Goal: Find specific page/section: Find specific page/section

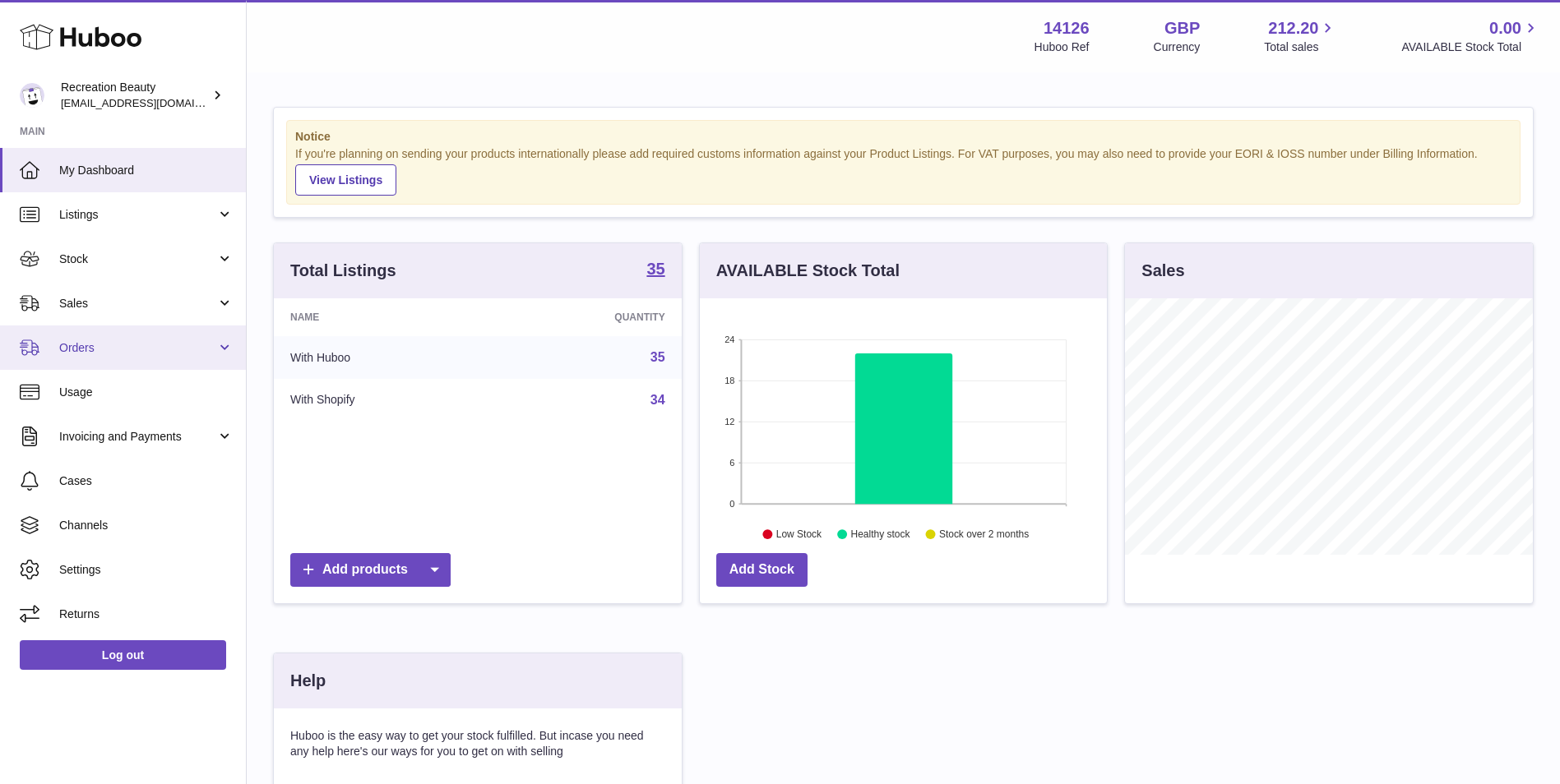
click at [221, 348] on link "Orders" at bounding box center [123, 347] width 246 height 44
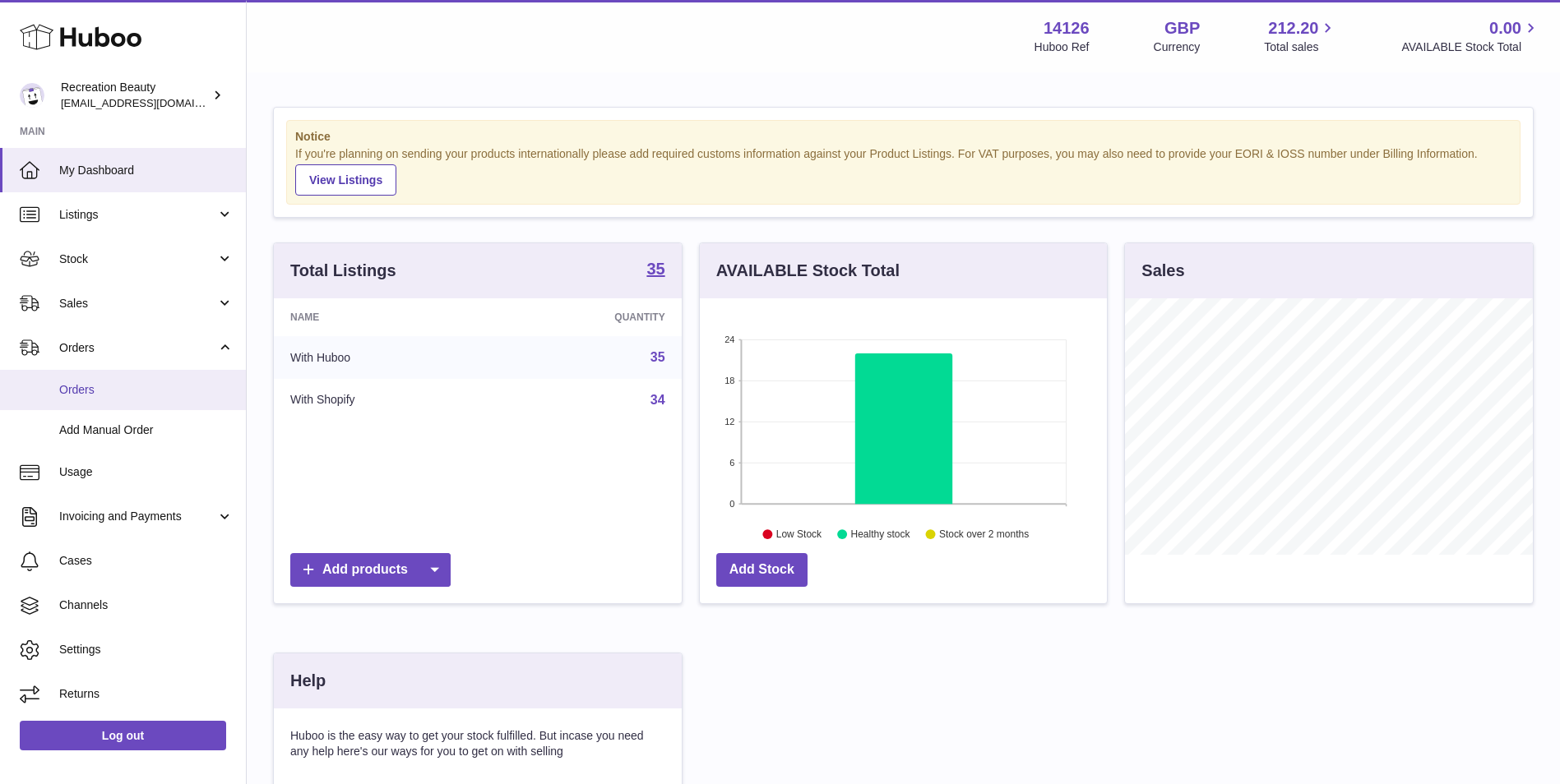
click at [156, 390] on span "Orders" at bounding box center [146, 390] width 174 height 16
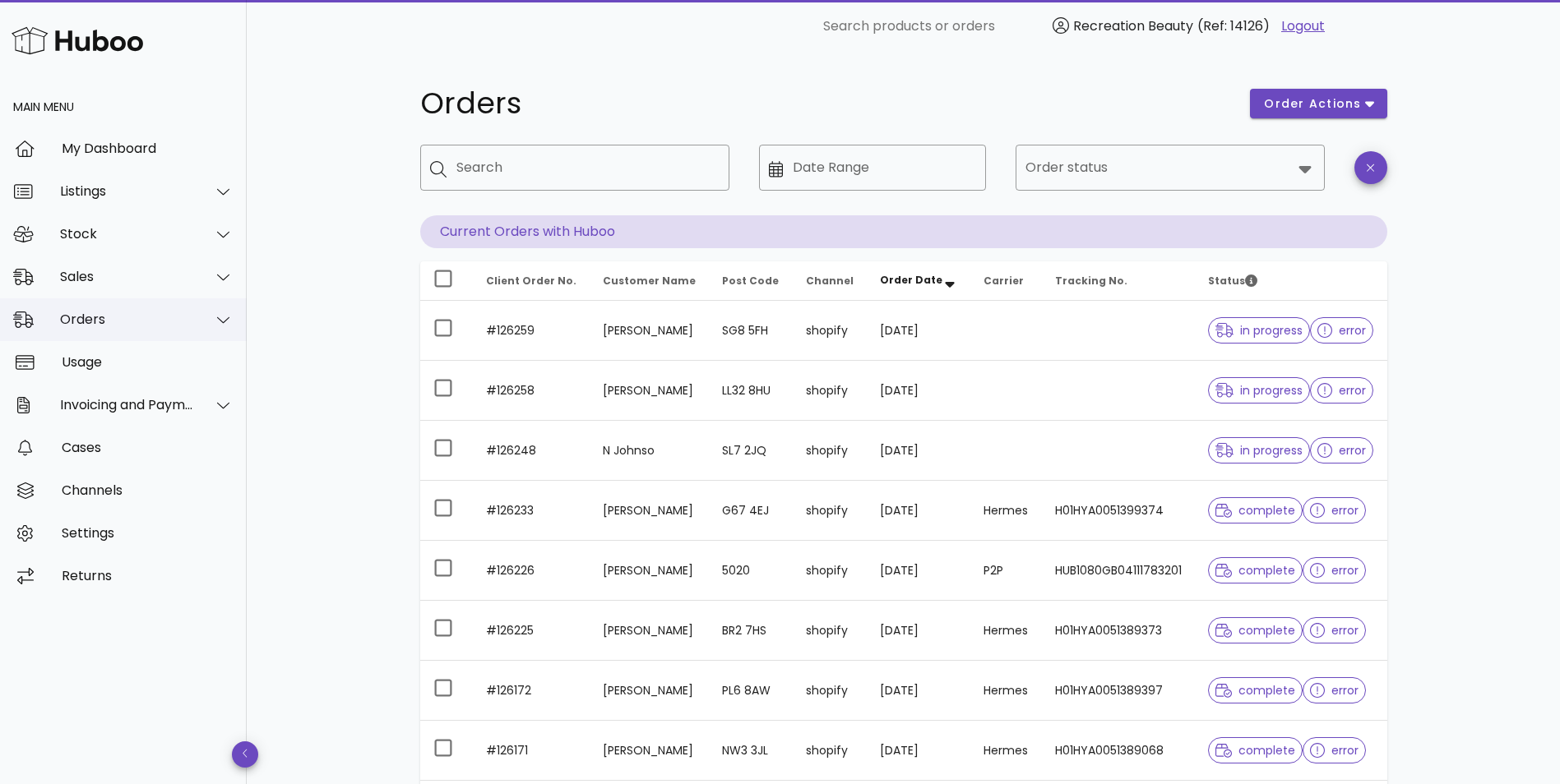
click at [229, 322] on icon at bounding box center [223, 319] width 12 height 15
click at [272, 429] on div "Orders order actions ​ Search ​ Date Range ​ Order status Current Orders with H…" at bounding box center [903, 568] width 1313 height 1029
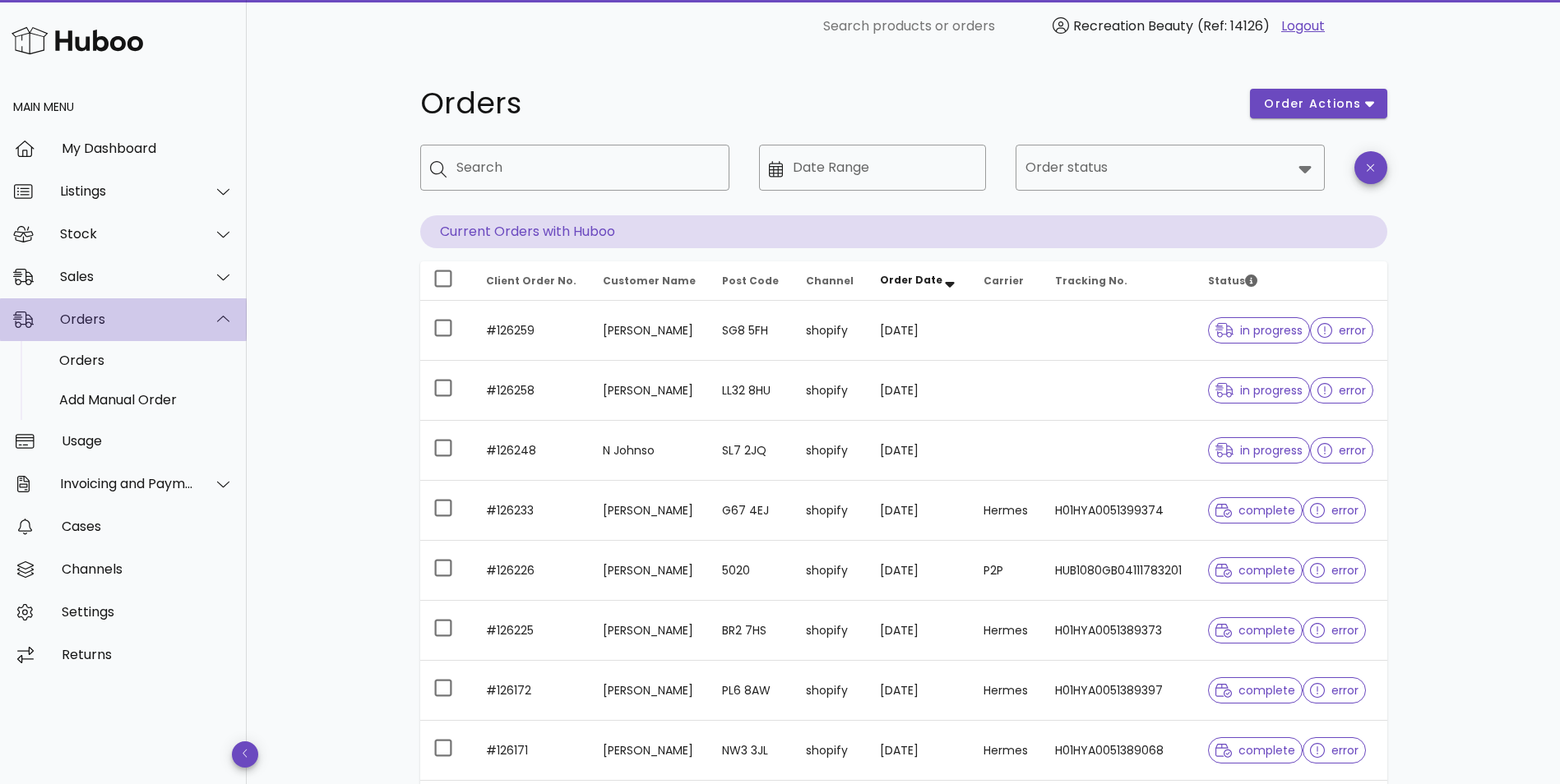
click at [230, 314] on icon at bounding box center [223, 319] width 12 height 15
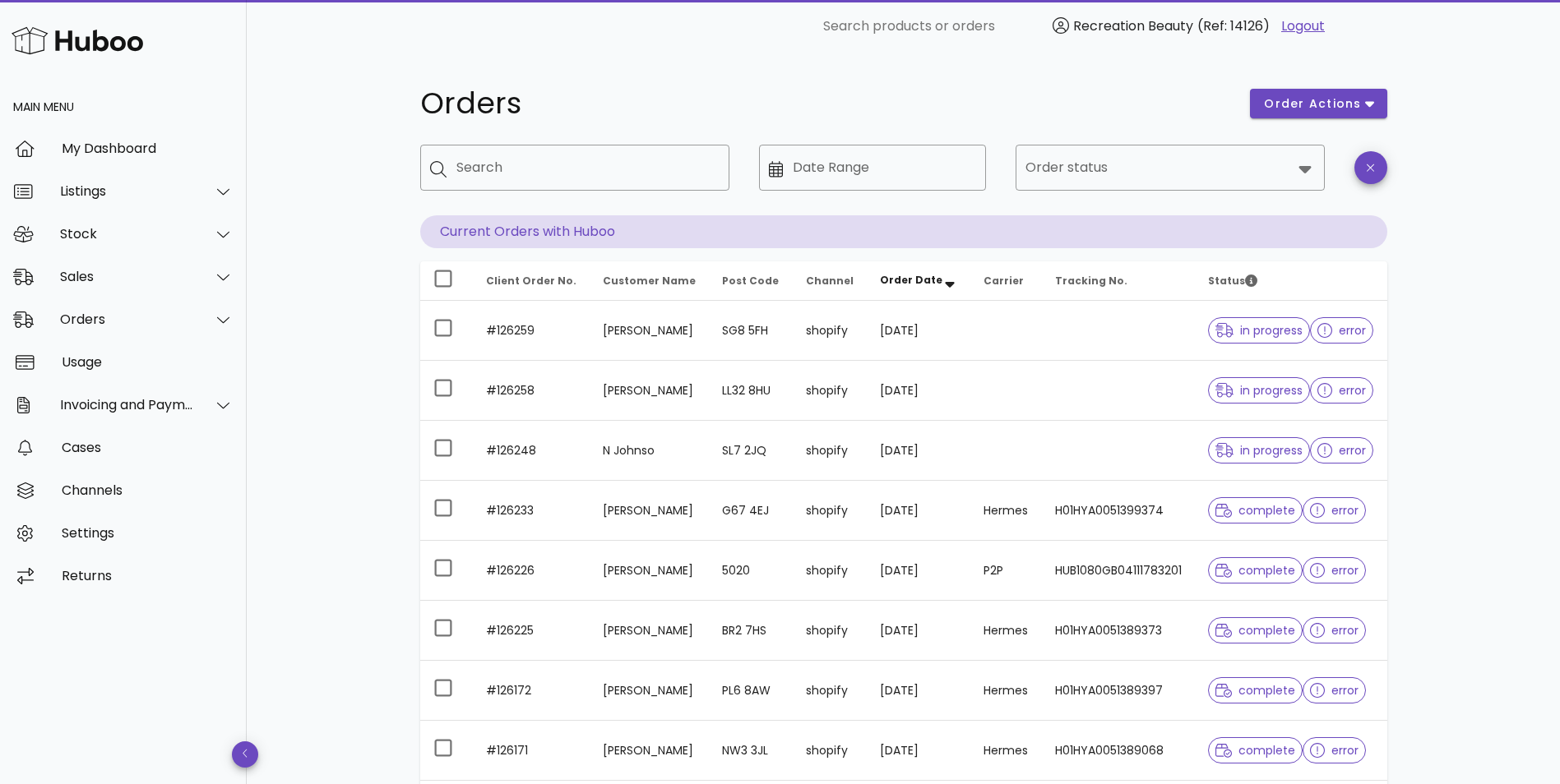
click at [341, 275] on div "Orders order actions ​ Search ​ Date Range ​ Order status Current Orders with H…" at bounding box center [903, 568] width 1313 height 1029
click at [217, 310] on div at bounding box center [213, 319] width 39 height 41
click at [313, 316] on div "Orders order actions ​ Search ​ Date Range ​ Order status Current Orders with H…" at bounding box center [903, 568] width 1313 height 1029
click at [233, 273] on div at bounding box center [223, 276] width 21 height 15
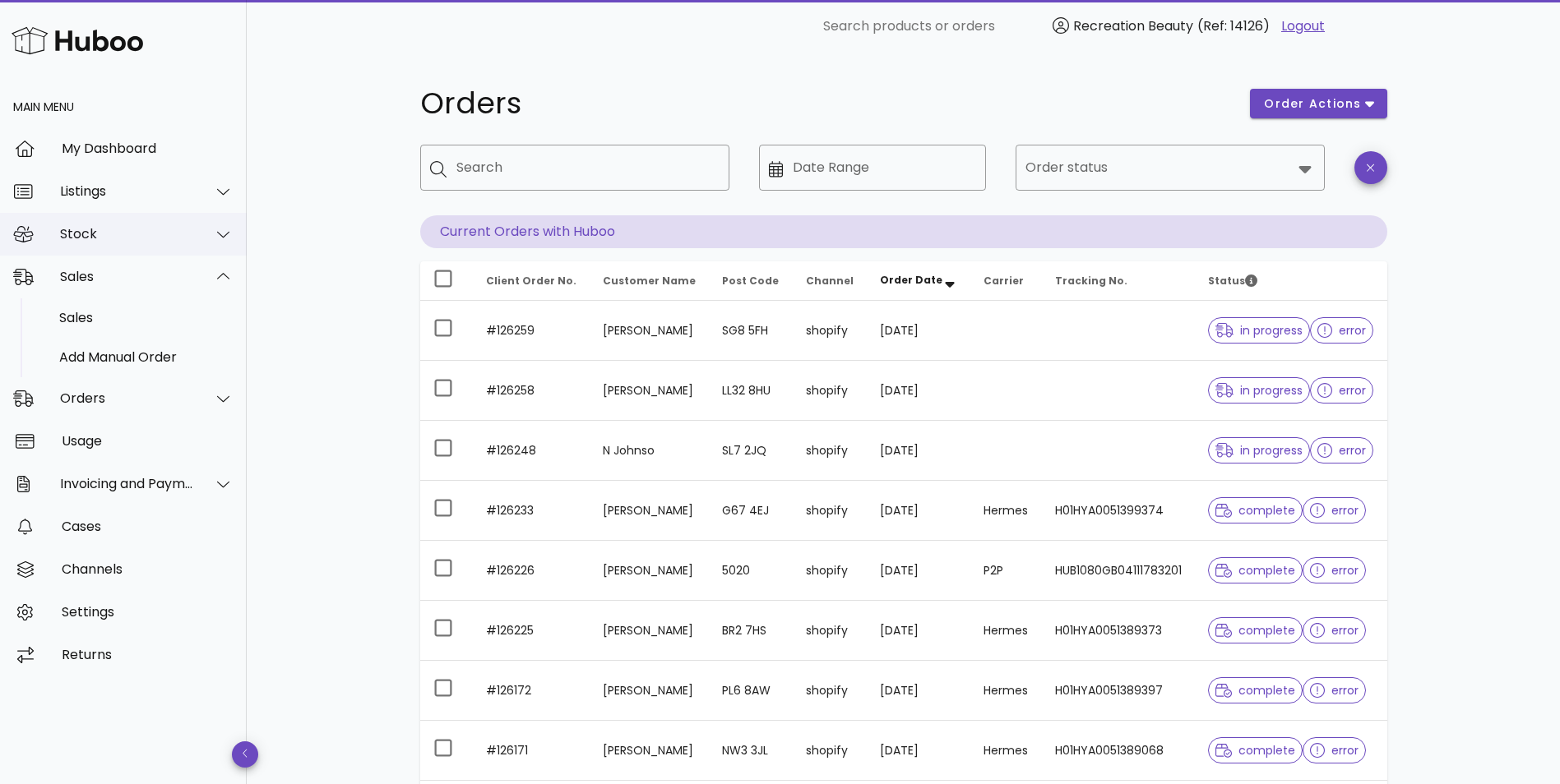
click at [209, 232] on div at bounding box center [213, 234] width 39 height 41
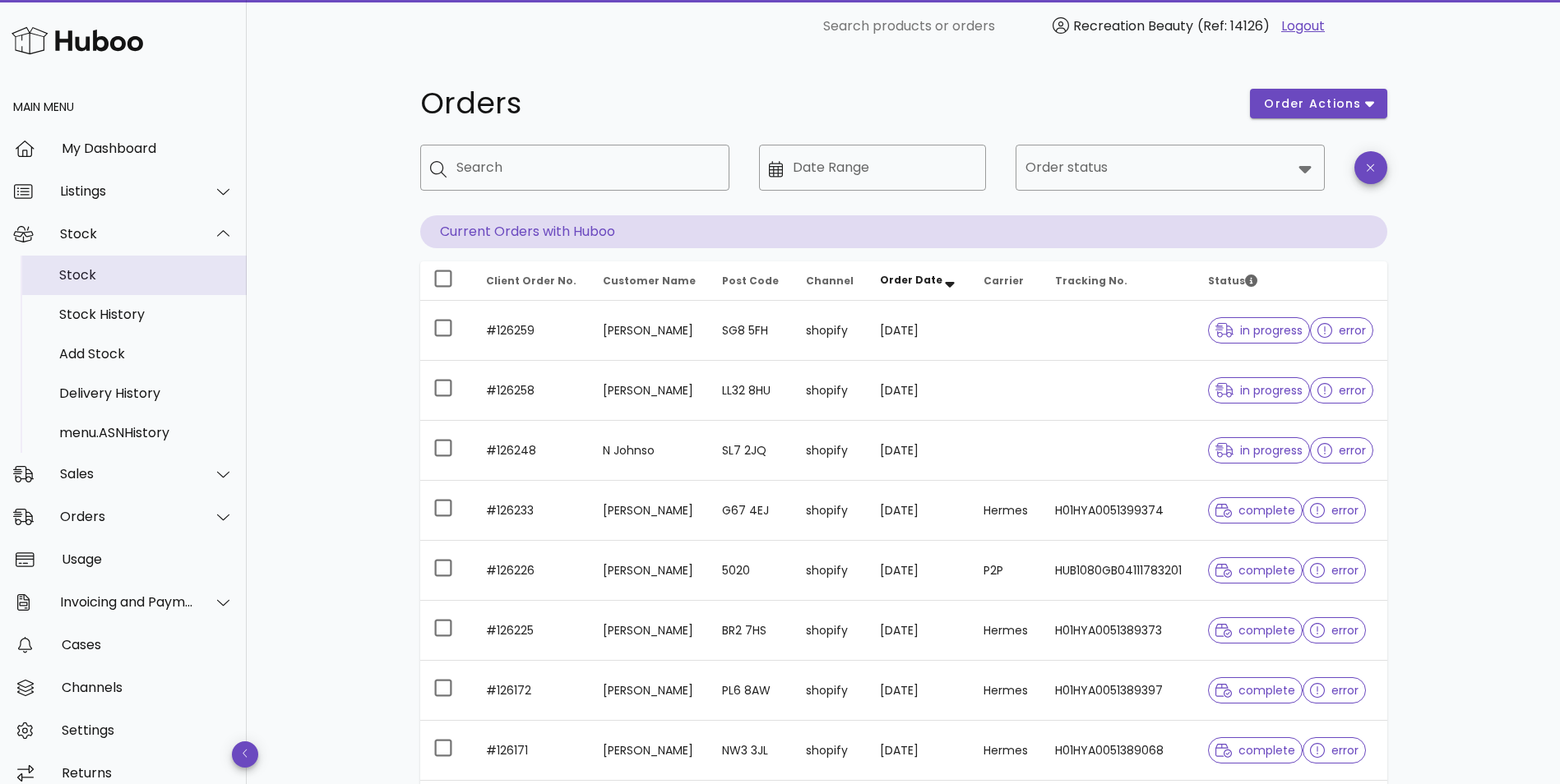
click at [132, 272] on div "Stock" at bounding box center [146, 275] width 174 height 16
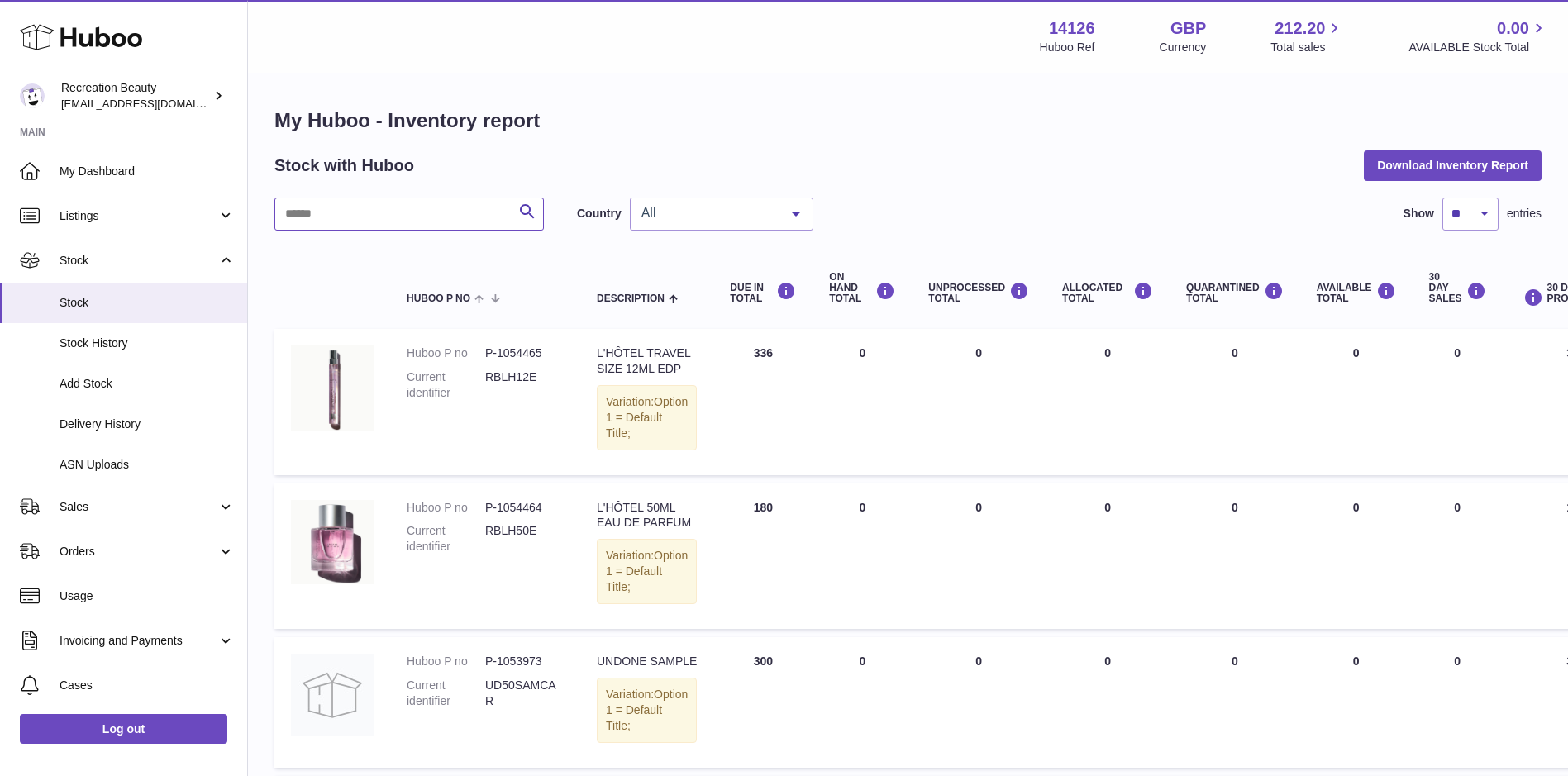
click at [437, 212] on input "text" at bounding box center [409, 214] width 269 height 33
click at [95, 685] on span "Cases" at bounding box center [147, 685] width 175 height 16
